Goal: Complete application form

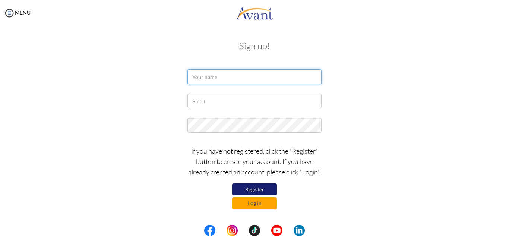
click at [209, 77] on input "text" at bounding box center [254, 76] width 134 height 15
type input "GLORIA CHESARMAT"
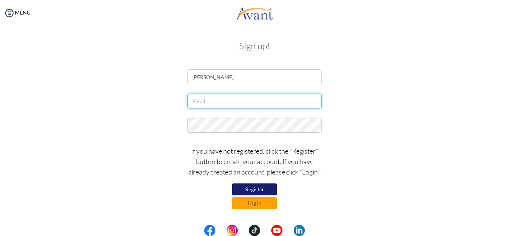
click at [212, 101] on input "text" at bounding box center [254, 100] width 134 height 15
type input "[EMAIL_ADDRESS][DOMAIN_NAME]"
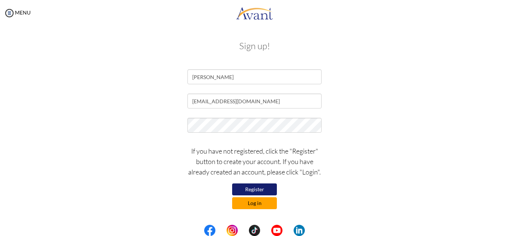
click at [247, 201] on button "Log in" at bounding box center [254, 203] width 45 height 12
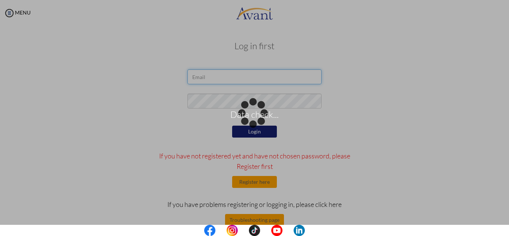
type input "[EMAIL_ADDRESS][DOMAIN_NAME]"
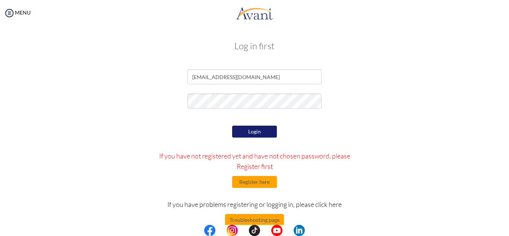
click at [260, 133] on button "Login" at bounding box center [254, 132] width 45 height 12
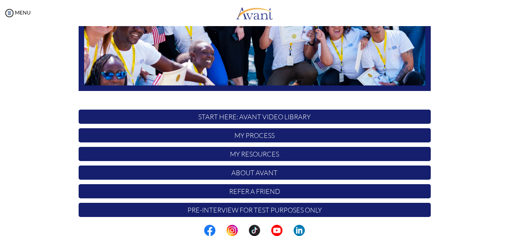
scroll to position [178, 0]
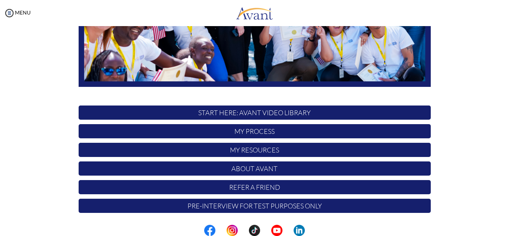
click at [317, 111] on p "START HERE: Avant Video Library" at bounding box center [255, 112] width 352 height 14
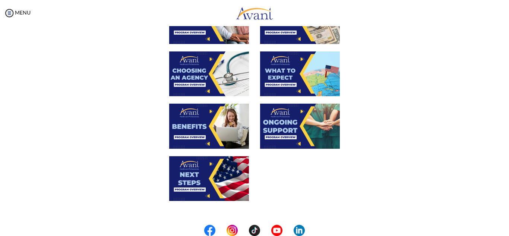
scroll to position [276, 0]
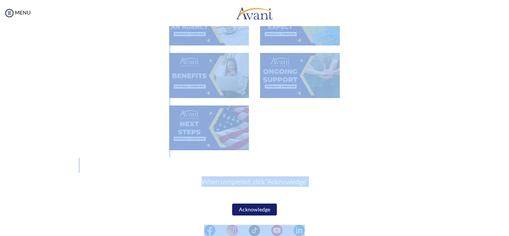
drag, startPoint x: 508, startPoint y: 225, endPoint x: 508, endPoint y: 186, distance: 38.4
click at [508, 186] on body "Maintenance break. Please come back in 2 hours. MENU My Status What is the next…" at bounding box center [254, 118] width 509 height 236
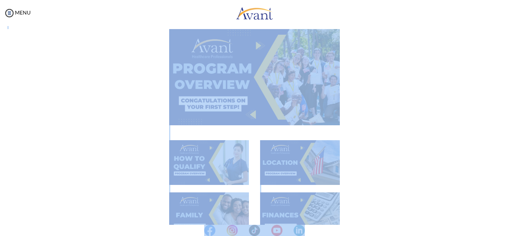
scroll to position [32, 0]
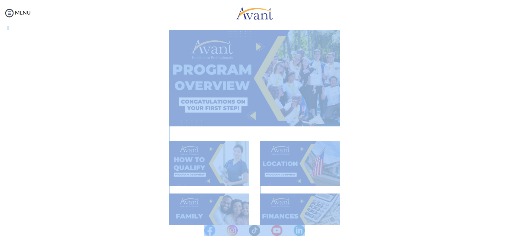
click at [272, 107] on img at bounding box center [254, 78] width 171 height 96
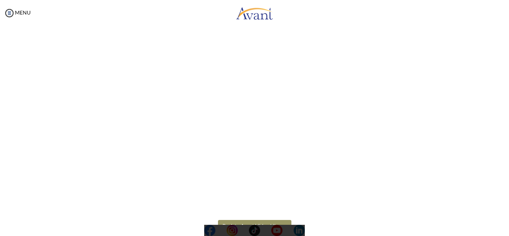
scroll to position [131, 0]
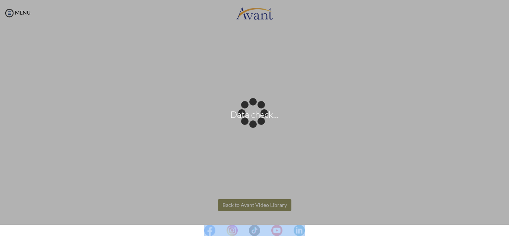
click at [257, 205] on body "Data check... Maintenance break. Please come back in 2 hours. MENU My Status Wh…" at bounding box center [254, 118] width 509 height 236
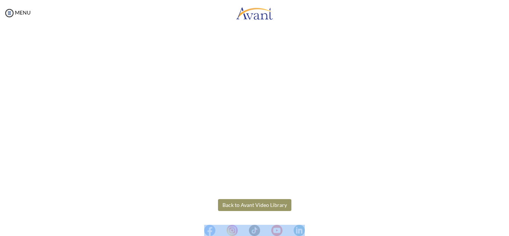
click at [257, 205] on button "Back to Avant Video Library" at bounding box center [254, 205] width 73 height 12
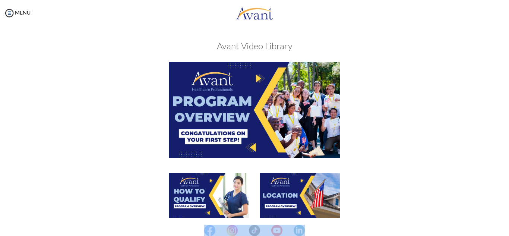
click at [176, 191] on img at bounding box center [209, 195] width 80 height 45
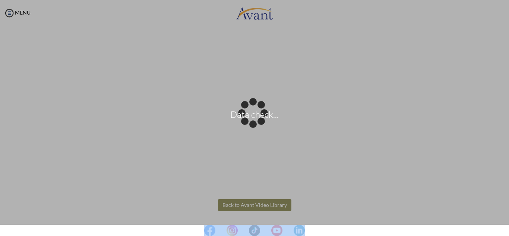
click at [256, 201] on body "Data check... Maintenance break. Please come back in 2 hours. MENU My Status Wh…" at bounding box center [254, 118] width 509 height 236
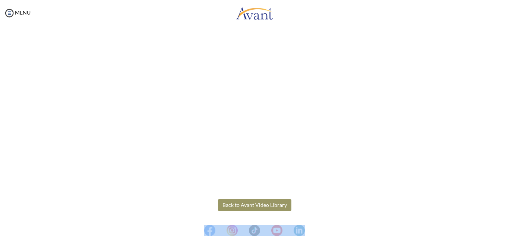
click at [256, 201] on button "Back to Avant Video Library" at bounding box center [254, 205] width 73 height 12
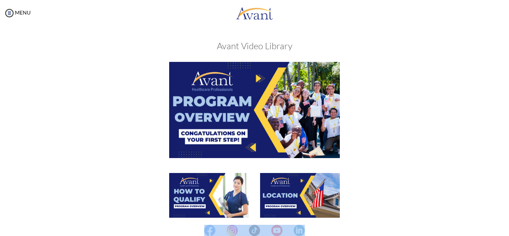
click at [289, 200] on img at bounding box center [300, 195] width 80 height 45
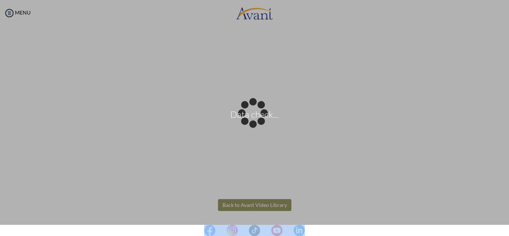
click at [254, 206] on body "Data check... Maintenance break. Please come back in 2 hours. MENU My Status Wh…" at bounding box center [254, 118] width 509 height 236
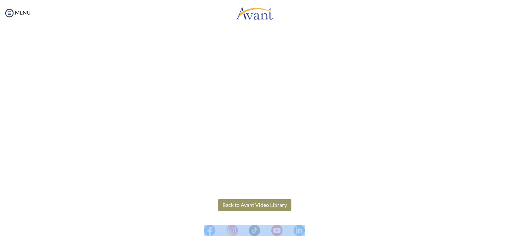
click at [261, 200] on button "Back to Avant Video Library" at bounding box center [254, 205] width 73 height 12
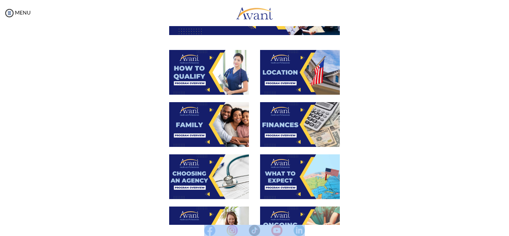
scroll to position [126, 0]
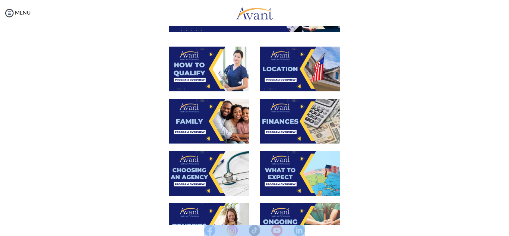
click at [216, 114] on img at bounding box center [209, 121] width 80 height 45
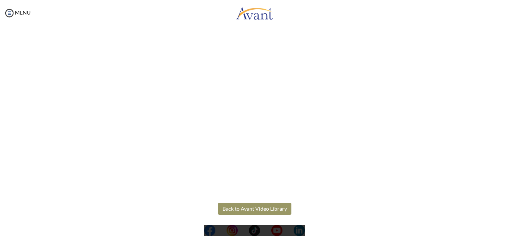
scroll to position [210, 0]
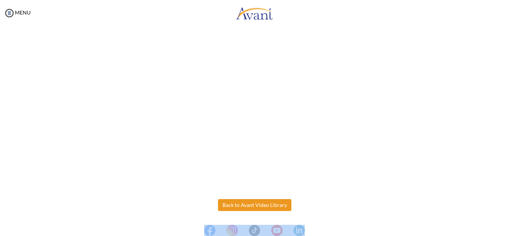
click at [241, 204] on body "Maintenance break. Please come back in 2 hours. MENU My Status What is the next…" at bounding box center [254, 118] width 509 height 236
click at [241, 204] on button "Back to Avant Video Library" at bounding box center [254, 205] width 73 height 12
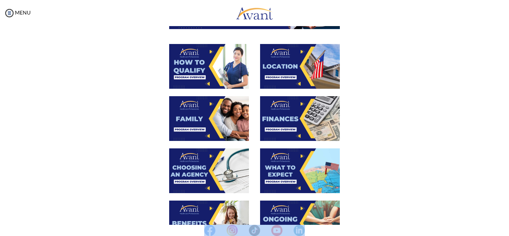
scroll to position [130, 0]
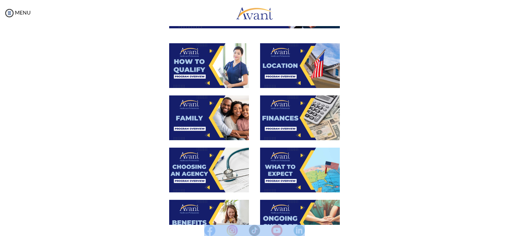
click at [314, 117] on img at bounding box center [300, 117] width 80 height 45
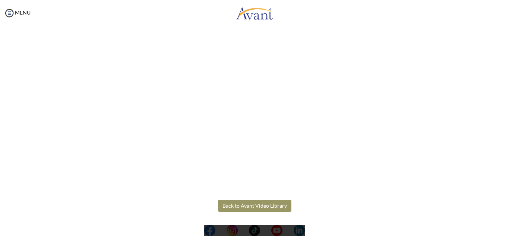
scroll to position [131, 0]
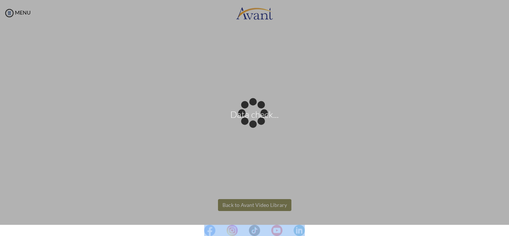
click at [264, 207] on body "Data check... Maintenance break. Please come back in 2 hours. MENU My Status Wh…" at bounding box center [254, 118] width 509 height 236
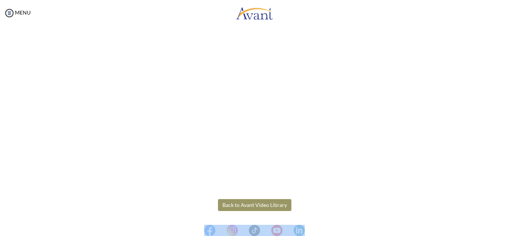
click at [259, 202] on button "Back to Avant Video Library" at bounding box center [254, 205] width 73 height 12
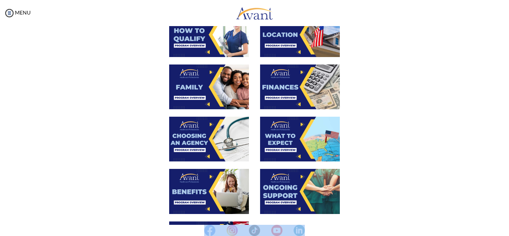
scroll to position [161, 0]
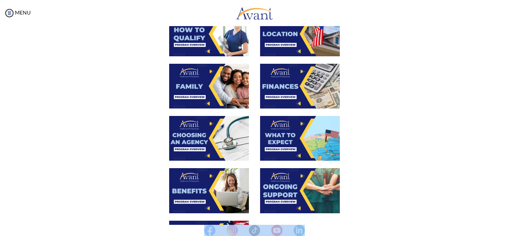
click at [215, 145] on img at bounding box center [209, 138] width 80 height 45
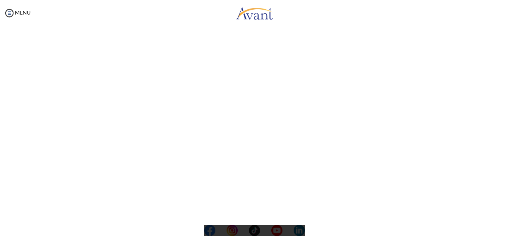
scroll to position [210, 0]
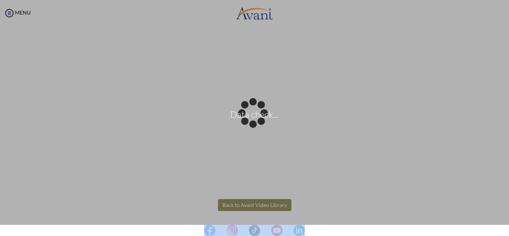
click at [268, 206] on body "Data check... Maintenance break. Please come back in 2 hours. MENU My Status Wh…" at bounding box center [254, 118] width 509 height 236
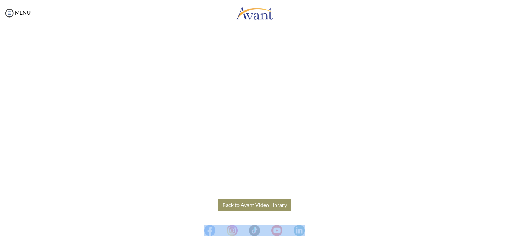
click at [268, 206] on button "Back to Avant Video Library" at bounding box center [254, 205] width 73 height 12
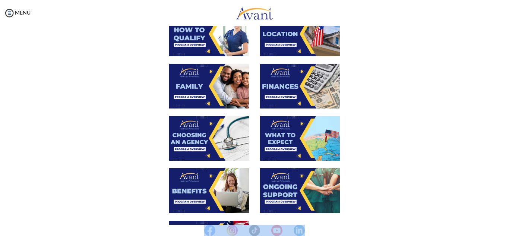
scroll to position [161, 0]
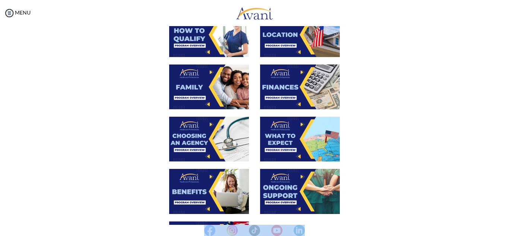
click at [277, 129] on img at bounding box center [300, 139] width 80 height 45
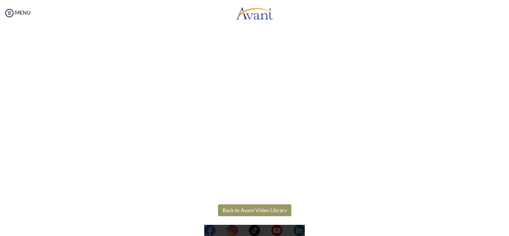
scroll to position [210, 0]
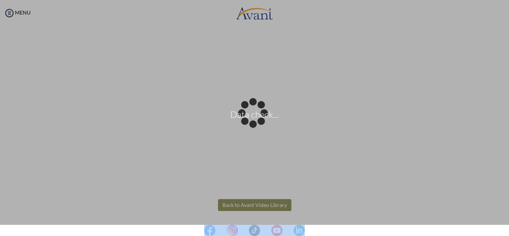
click at [274, 200] on body "Data check... Maintenance break. Please come back in 2 hours. MENU My Status Wh…" at bounding box center [254, 118] width 509 height 236
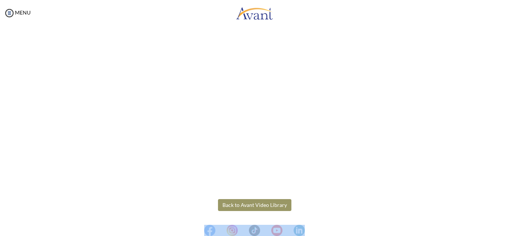
click at [274, 200] on button "Back to Avant Video Library" at bounding box center [254, 205] width 73 height 12
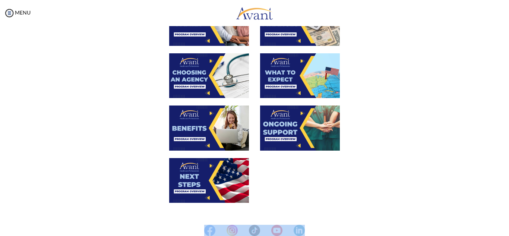
scroll to position [225, 0]
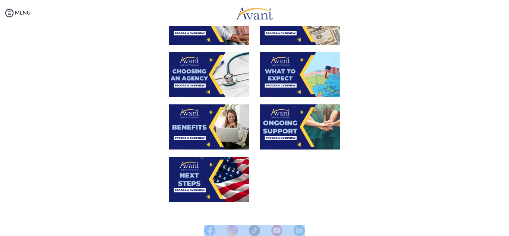
click at [214, 123] on img at bounding box center [209, 126] width 80 height 45
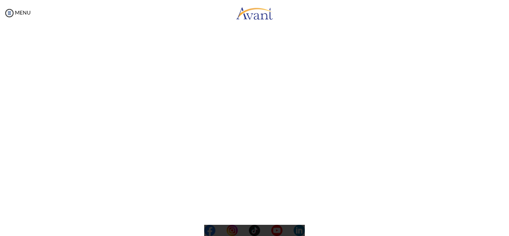
scroll to position [210, 0]
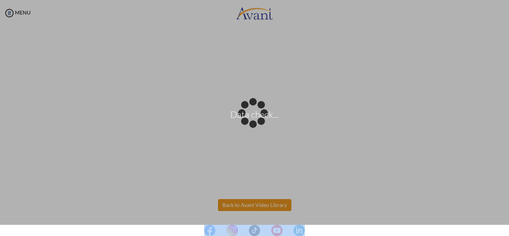
click at [256, 206] on body "Data check... Maintenance break. Please come back in 2 hours. MENU My Status Wh…" at bounding box center [254, 118] width 509 height 236
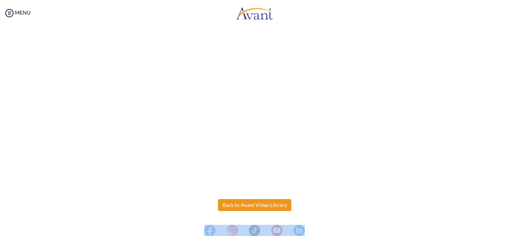
click at [256, 206] on button "Back to Avant Video Library" at bounding box center [254, 205] width 73 height 12
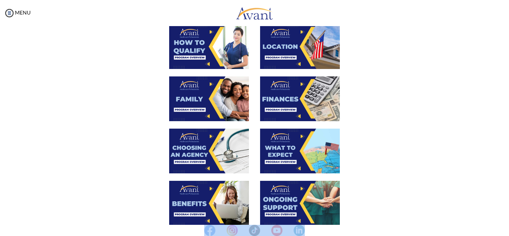
scroll to position [276, 0]
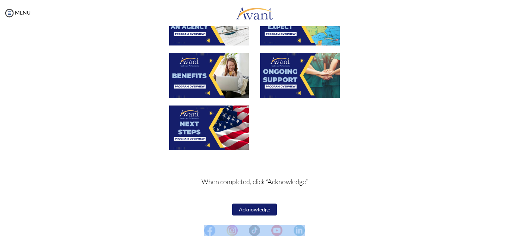
click at [299, 83] on img at bounding box center [300, 75] width 80 height 45
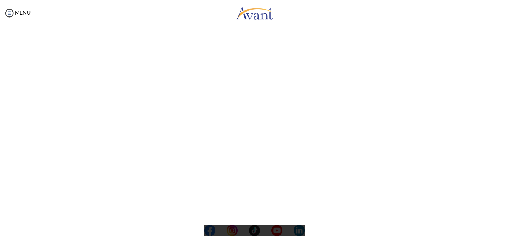
scroll to position [198, 0]
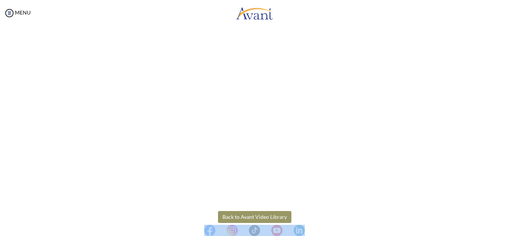
click at [270, 213] on body "Maintenance break. Please come back in 2 hours. MENU My Status What is the next…" at bounding box center [254, 118] width 509 height 236
click at [270, 213] on button "Back to Avant Video Library" at bounding box center [254, 217] width 73 height 12
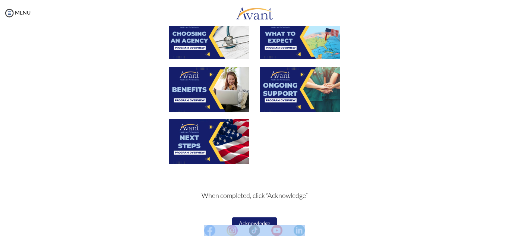
scroll to position [276, 0]
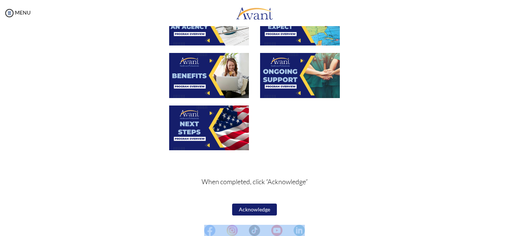
click at [219, 124] on img at bounding box center [209, 127] width 80 height 45
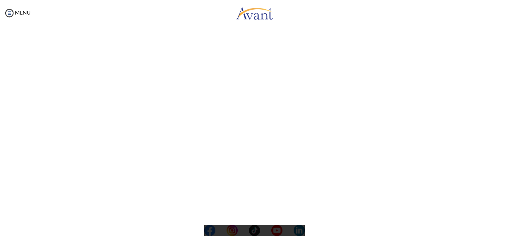
scroll to position [210, 0]
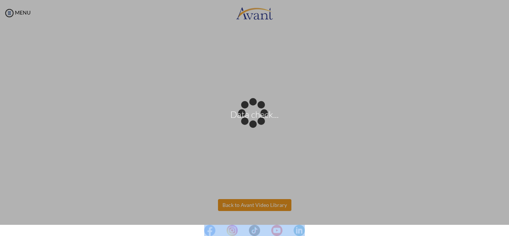
click at [243, 204] on body "Data check... Maintenance break. Please come back in 2 hours. MENU My Status Wh…" at bounding box center [254, 118] width 509 height 236
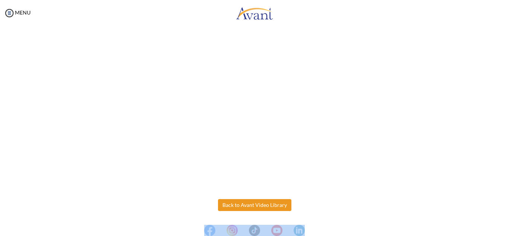
click at [243, 204] on button "Back to Avant Video Library" at bounding box center [254, 205] width 73 height 12
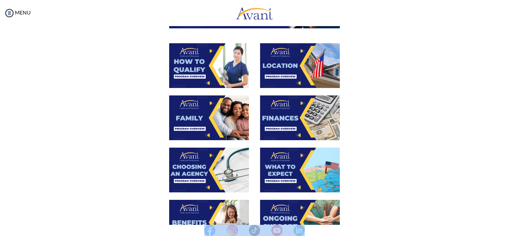
scroll to position [276, 0]
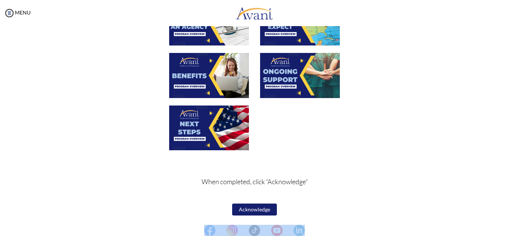
click at [242, 214] on button "Acknowledge" at bounding box center [254, 209] width 45 height 12
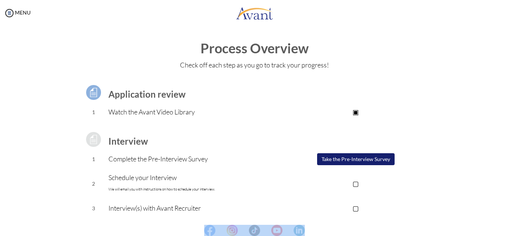
click at [339, 156] on button "Take the Pre-Interview Survey" at bounding box center [355, 159] width 77 height 12
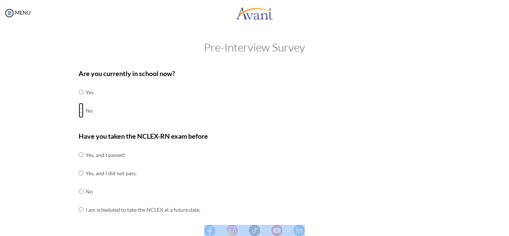
click at [79, 99] on input "radio" at bounding box center [81, 92] width 5 height 15
radio input "true"
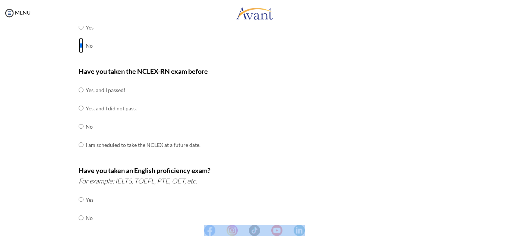
scroll to position [71, 0]
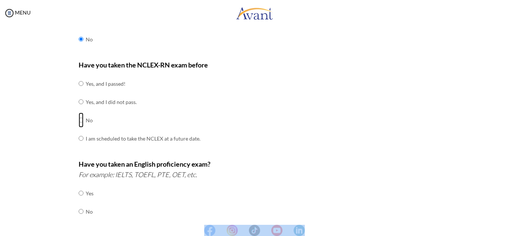
click at [79, 91] on input "radio" at bounding box center [81, 83] width 5 height 15
radio input "true"
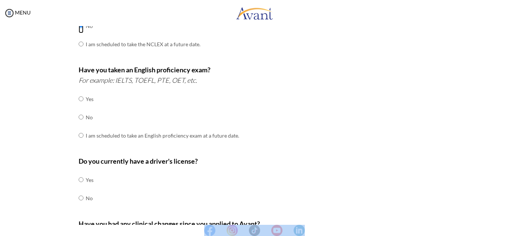
scroll to position [169, 0]
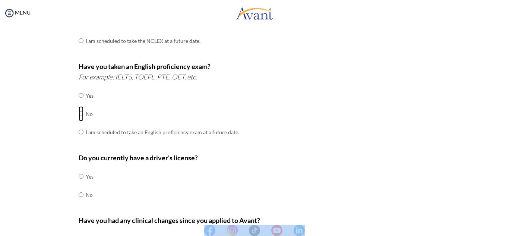
click at [79, 103] on input "radio" at bounding box center [81, 95] width 5 height 15
radio input "true"
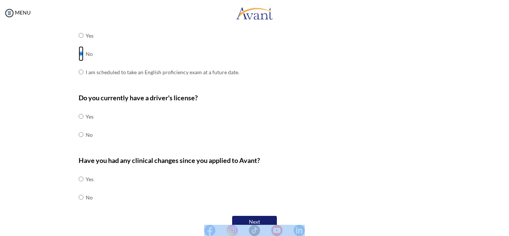
scroll to position [241, 0]
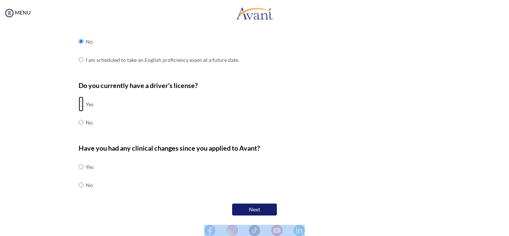
click at [79, 104] on input "radio" at bounding box center [81, 103] width 5 height 15
radio input "true"
click at [79, 174] on input "radio" at bounding box center [81, 166] width 5 height 15
radio input "true"
click at [243, 209] on button "Next" at bounding box center [254, 209] width 45 height 12
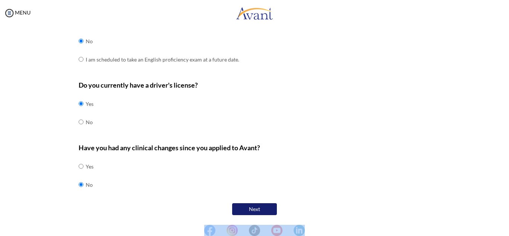
scroll to position [15, 0]
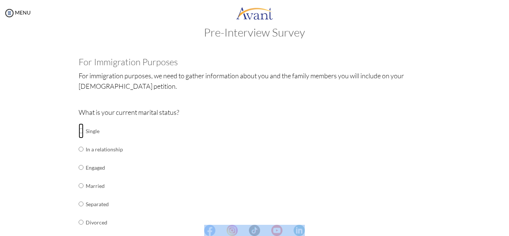
click at [80, 131] on input "radio" at bounding box center [81, 130] width 5 height 15
radio input "true"
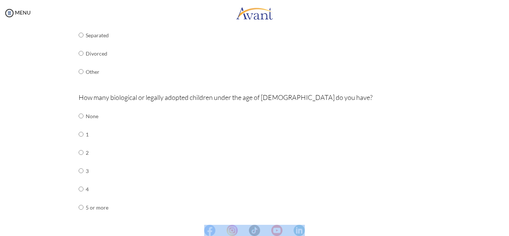
scroll to position [192, 0]
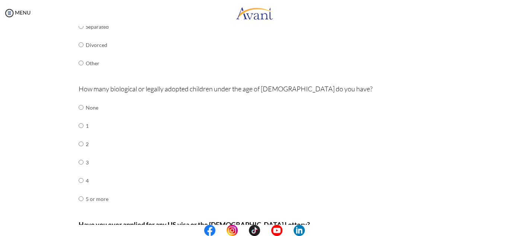
click at [87, 109] on td "None" at bounding box center [97, 107] width 23 height 18
click at [75, 104] on div "Are you currently in school now? Yes No Have you taken the NCLEX-RN exam before…" at bounding box center [254, 82] width 363 height 421
click at [79, 107] on input "radio" at bounding box center [81, 107] width 5 height 15
radio input "true"
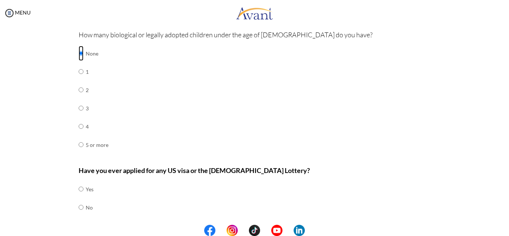
scroll to position [269, 0]
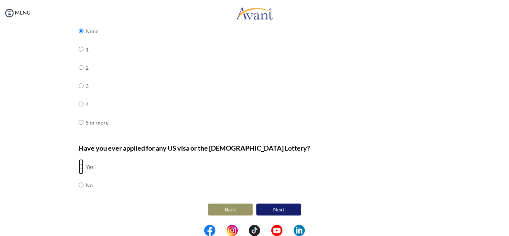
click at [79, 165] on input "radio" at bounding box center [81, 166] width 5 height 15
radio input "true"
click at [278, 208] on button "Next" at bounding box center [278, 209] width 45 height 12
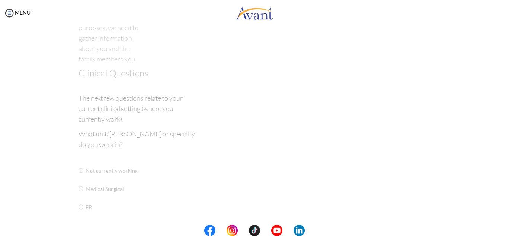
scroll to position [15, 0]
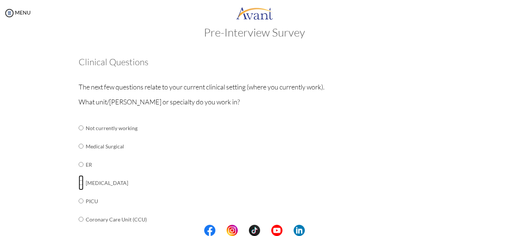
click at [79, 135] on input "radio" at bounding box center [81, 127] width 5 height 15
radio input "true"
drag, startPoint x: 502, startPoint y: 107, endPoint x: 505, endPoint y: 121, distance: 14.4
click at [505, 121] on div "My Status What is the next step? We would like you to watch the introductory vi…" at bounding box center [254, 144] width 509 height 236
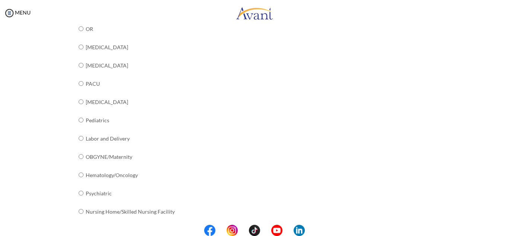
scroll to position [305, 0]
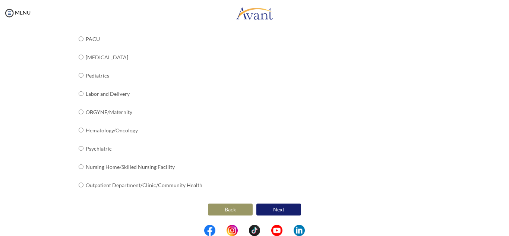
click at [286, 210] on button "Next" at bounding box center [278, 209] width 45 height 12
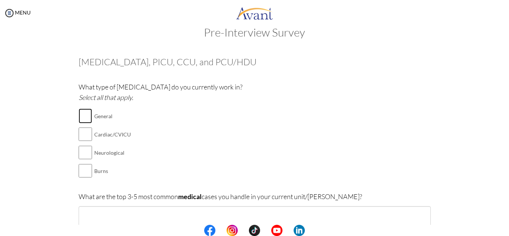
click at [81, 118] on input "checkbox" at bounding box center [85, 115] width 13 height 15
checkbox input "true"
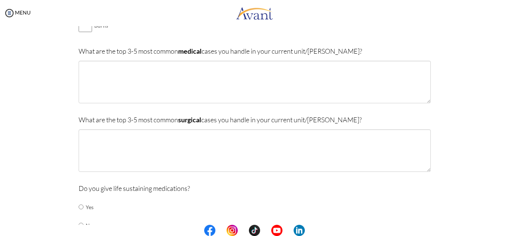
scroll to position [156, 0]
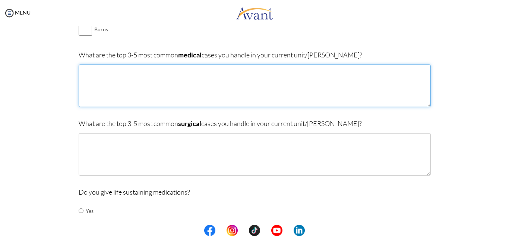
click at [101, 69] on textarea at bounding box center [255, 85] width 352 height 42
type textarea "d"
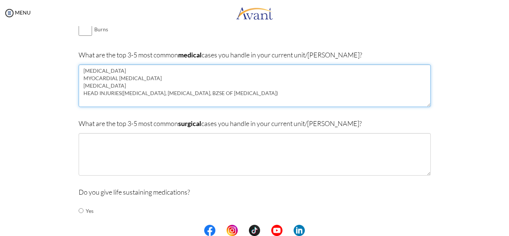
type textarea "[MEDICAL_DATA] MYOCARDIAL [MEDICAL_DATA] [MEDICAL_DATA] HEAD INJURIES([MEDICAL_…"
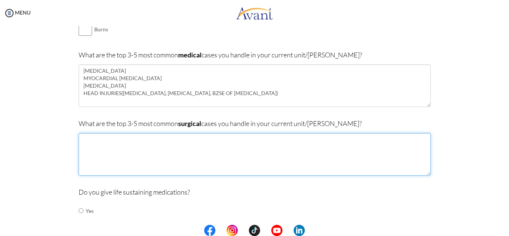
click at [91, 143] on textarea at bounding box center [255, 154] width 352 height 42
type textarea "S"
type textarea "BASE OF [MEDICAL_DATA]"
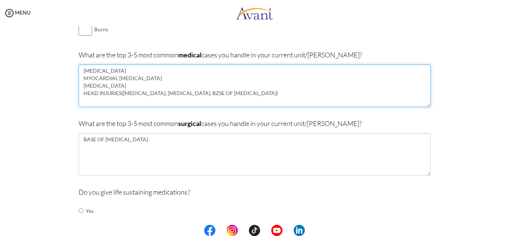
click at [337, 93] on textarea "[MEDICAL_DATA] MYOCARDIAL [MEDICAL_DATA] [MEDICAL_DATA] HEAD INJURIES([MEDICAL_…" at bounding box center [255, 85] width 352 height 42
type textarea "[MEDICAL_DATA] MYOCARDIAL [MEDICAL_DATA] [MEDICAL_DATA] [MEDICAL_DATA] [MEDICAL…"
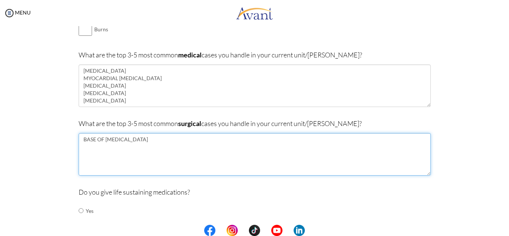
click at [161, 143] on textarea "BASE OF [MEDICAL_DATA]" at bounding box center [255, 154] width 352 height 42
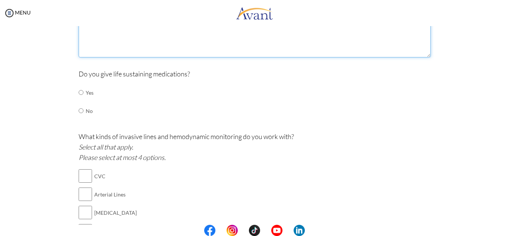
scroll to position [280, 0]
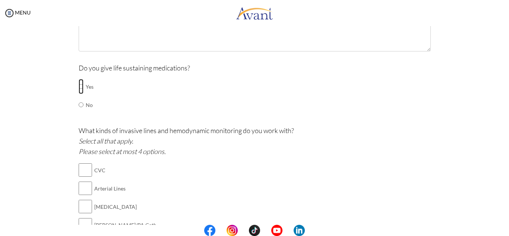
click at [79, 86] on input "radio" at bounding box center [81, 86] width 5 height 15
radio input "true"
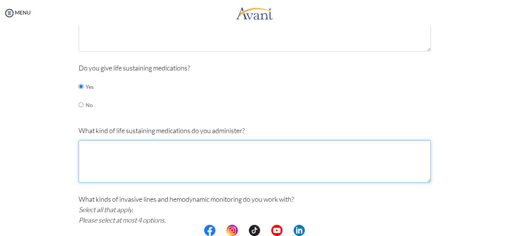
click at [109, 147] on textarea at bounding box center [255, 161] width 352 height 42
click at [201, 147] on textarea "INOTROPES ([MEDICAL_DATA], [MEDICAL_DATA],[MEDICAL_DATA])" at bounding box center [255, 161] width 352 height 42
click at [231, 146] on textarea "INOTROPES ([MEDICAL_DATA], [MEDICAL_DATA], [MEDICAL_DATA])" at bounding box center [255, 161] width 352 height 42
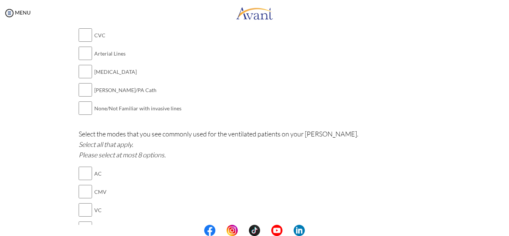
scroll to position [490, 0]
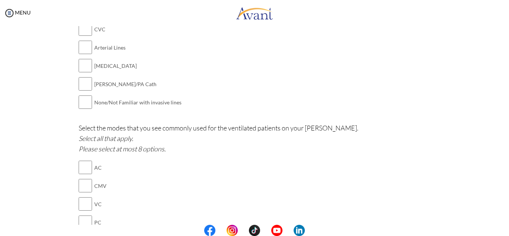
type textarea "INOTROPES ([MEDICAL_DATA], [MEDICAL_DATA], [MEDICAL_DATA])"
click at [83, 34] on input "checkbox" at bounding box center [85, 29] width 13 height 15
checkbox input "true"
click at [79, 47] on input "checkbox" at bounding box center [85, 47] width 13 height 15
checkbox input "true"
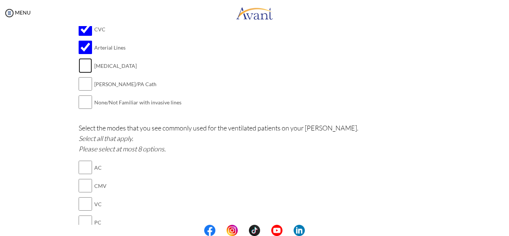
click at [79, 70] on input "checkbox" at bounding box center [85, 65] width 13 height 15
checkbox input "true"
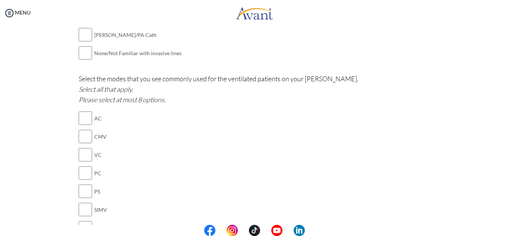
scroll to position [543, 0]
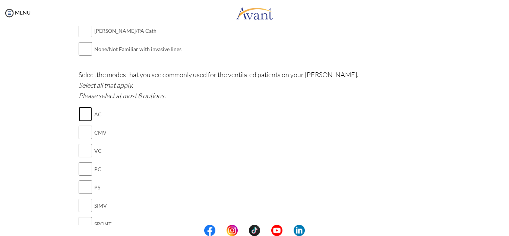
click at [83, 118] on input "checkbox" at bounding box center [85, 114] width 13 height 15
checkbox input "true"
click at [79, 140] on input "checkbox" at bounding box center [85, 132] width 13 height 15
checkbox input "true"
click at [79, 152] on input "checkbox" at bounding box center [85, 150] width 13 height 15
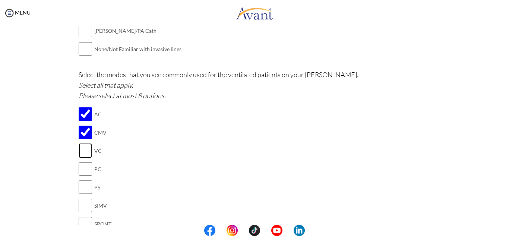
checkbox input "true"
click at [80, 175] on input "checkbox" at bounding box center [85, 168] width 13 height 15
checkbox input "true"
click at [80, 191] on input "checkbox" at bounding box center [85, 187] width 13 height 15
checkbox input "true"
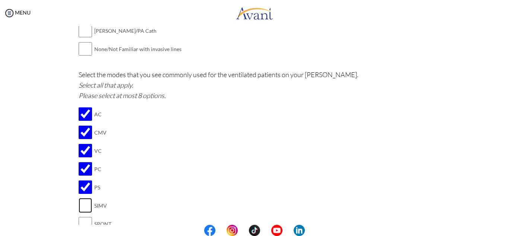
click at [80, 207] on input "checkbox" at bounding box center [85, 205] width 13 height 15
checkbox input "true"
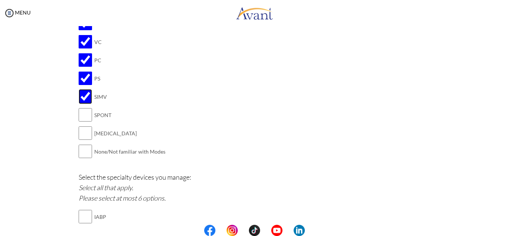
scroll to position [658, 0]
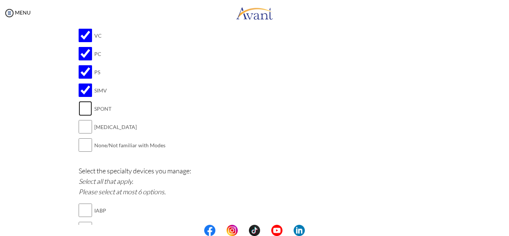
click at [86, 106] on input "checkbox" at bounding box center [85, 108] width 13 height 15
checkbox input "true"
click at [81, 126] on input "checkbox" at bounding box center [85, 126] width 13 height 15
checkbox input "true"
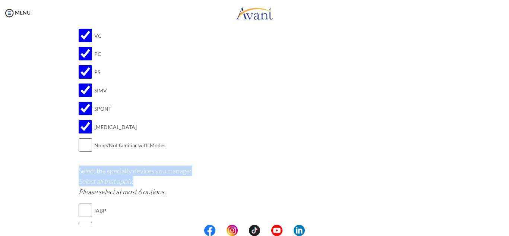
drag, startPoint x: 502, startPoint y: 164, endPoint x: 508, endPoint y: 187, distance: 23.1
click at [508, 187] on div "My Status What is the next step? We would like you to watch the introductory vi…" at bounding box center [254, 144] width 509 height 236
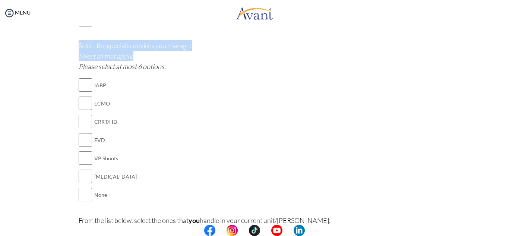
scroll to position [785, 0]
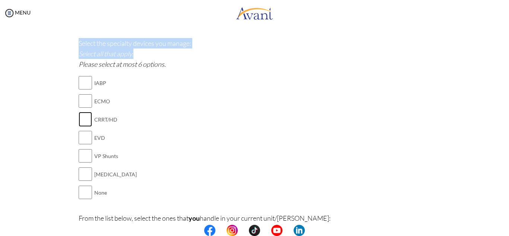
click at [87, 125] on input "checkbox" at bounding box center [85, 119] width 13 height 15
checkbox input "true"
click at [84, 143] on input "checkbox" at bounding box center [85, 137] width 13 height 15
checkbox input "true"
click at [88, 173] on input "checkbox" at bounding box center [85, 173] width 13 height 15
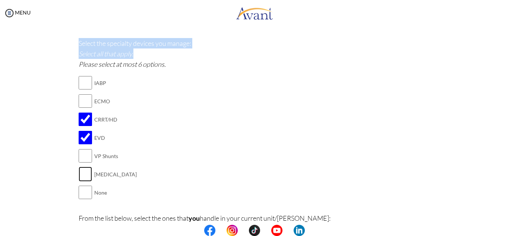
checkbox input "true"
click at [81, 155] on input "checkbox" at bounding box center [85, 155] width 13 height 15
checkbox input "true"
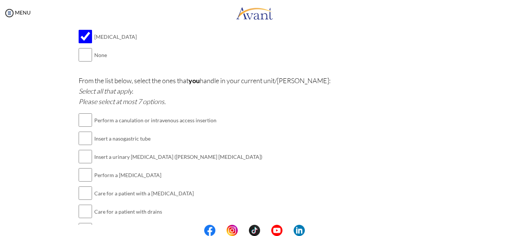
scroll to position [925, 0]
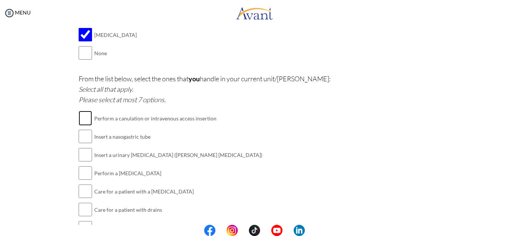
click at [88, 122] on input "checkbox" at bounding box center [85, 118] width 13 height 15
checkbox input "true"
click at [79, 143] on input "checkbox" at bounding box center [85, 136] width 13 height 15
checkbox input "true"
click at [79, 153] on input "checkbox" at bounding box center [85, 154] width 13 height 15
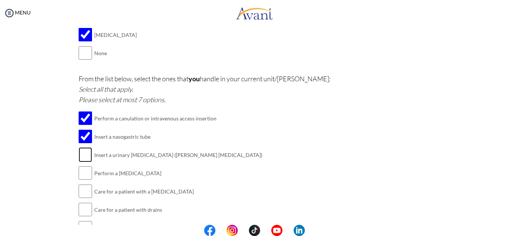
checkbox input "true"
click at [85, 180] on input "checkbox" at bounding box center [85, 172] width 13 height 15
checkbox input "true"
click at [88, 196] on input "checkbox" at bounding box center [85, 191] width 13 height 15
checkbox input "true"
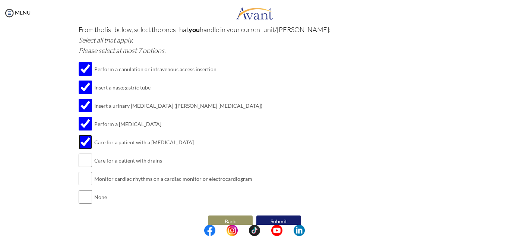
scroll to position [989, 0]
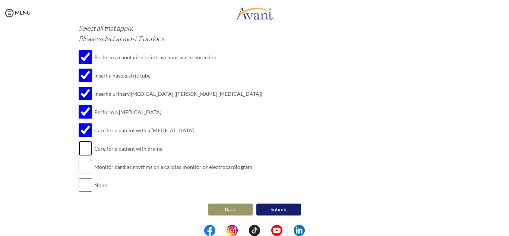
click at [82, 146] on input "checkbox" at bounding box center [85, 148] width 13 height 15
checkbox input "true"
click at [86, 172] on input "checkbox" at bounding box center [85, 166] width 13 height 15
checkbox input "true"
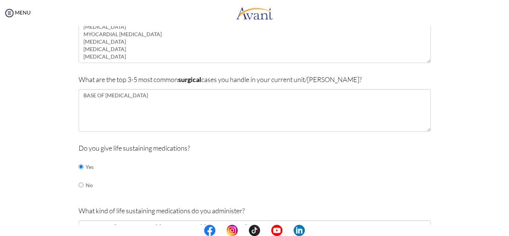
scroll to position [185, 0]
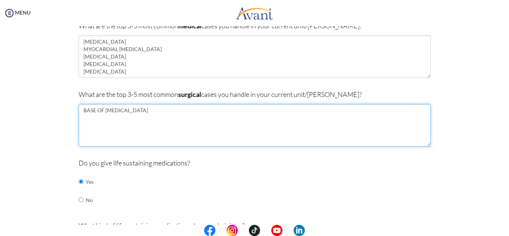
click at [156, 115] on textarea "BASE OF [MEDICAL_DATA]" at bounding box center [255, 125] width 352 height 42
click at [150, 112] on textarea "BASE OF [MEDICAL_DATA]" at bounding box center [255, 125] width 352 height 42
type textarea "B"
type textarea "[MEDICAL_DATA] POST NEUROLOGICAL SURGERIES [MEDICAL_DATA]"
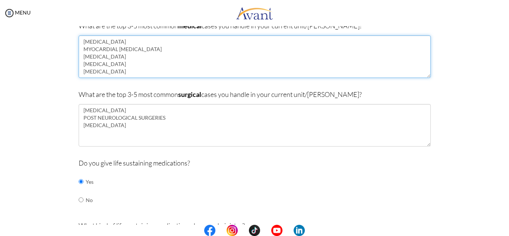
click at [140, 73] on textarea "[MEDICAL_DATA] MYOCARDIAL [MEDICAL_DATA] [MEDICAL_DATA] [MEDICAL_DATA] [MEDICAL…" at bounding box center [255, 56] width 352 height 42
click at [97, 71] on textarea "[MEDICAL_DATA] MYOCARDIAL [MEDICAL_DATA] [MEDICAL_DATA] [MEDICAL_DATA] ACUTE GA…" at bounding box center [255, 56] width 352 height 42
click at [197, 72] on textarea "[MEDICAL_DATA] MYOCARDIAL [MEDICAL_DATA] [MEDICAL_DATA] [MEDICAL_DATA] UPPER/LO…" at bounding box center [255, 56] width 352 height 42
type textarea "[MEDICAL_DATA] MYOCARDIAL [MEDICAL_DATA] [MEDICAL_DATA] [MEDICAL_DATA] UPPER/LO…"
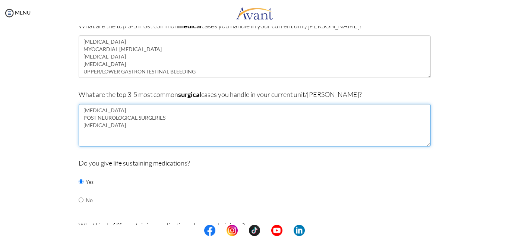
click at [127, 123] on textarea "[MEDICAL_DATA] POST NEUROLOGICAL SURGERIES [MEDICAL_DATA]" at bounding box center [255, 125] width 352 height 42
click at [167, 115] on textarea "[MEDICAL_DATA] POST NEUROLOGICAL SURGERIES [MEDICAL_DATA]" at bounding box center [255, 125] width 352 height 42
click at [131, 126] on textarea "[MEDICAL_DATA] POST NEUROLOGICAL SURGERIES([MEDICAL_DATA], [MEDICAL_DATA]" at bounding box center [255, 125] width 352 height 42
click at [203, 120] on textarea "[MEDICAL_DATA] POST NEUROLOGICAL SURGERIES([MEDICAL_DATA], [MEDICAL_DATA] PENET…" at bounding box center [255, 125] width 352 height 42
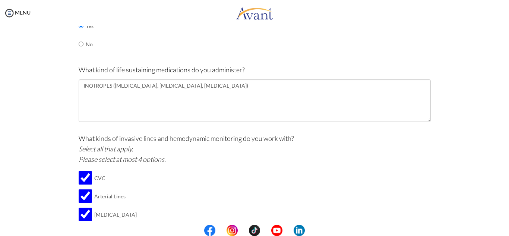
scroll to position [347, 0]
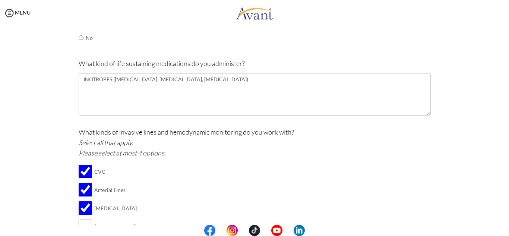
type textarea "[MEDICAL_DATA] POST NEUROLOGICAL SURGERIES([MEDICAL_DATA],CRANIECTOMY,[MEDICAL_…"
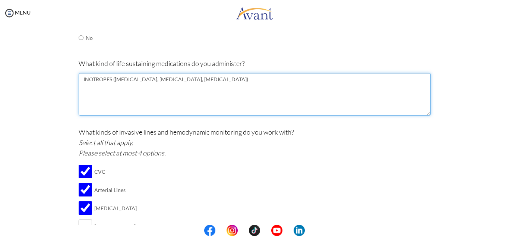
click at [239, 82] on textarea "INOTROPES ([MEDICAL_DATA], [MEDICAL_DATA], [MEDICAL_DATA])" at bounding box center [255, 94] width 352 height 42
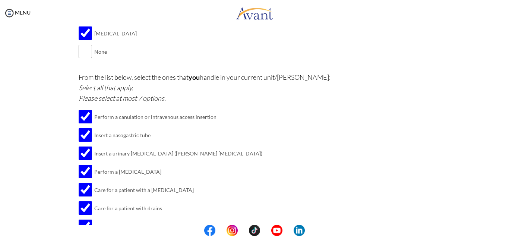
scroll to position [989, 0]
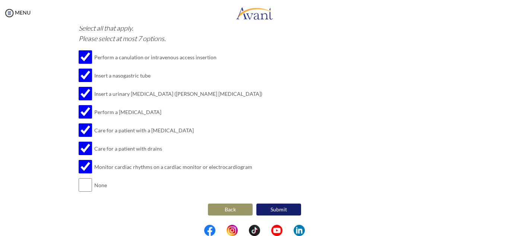
click at [295, 209] on button "Submit" at bounding box center [278, 209] width 45 height 12
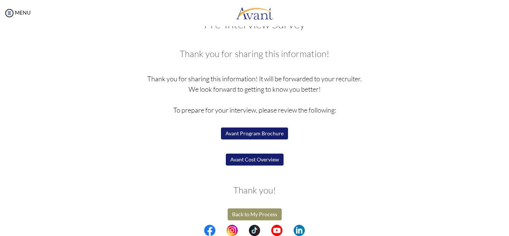
scroll to position [28, 0]
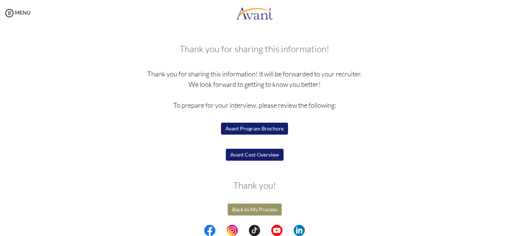
click at [257, 210] on button "Back to My Process" at bounding box center [255, 209] width 54 height 12
